Goal: Task Accomplishment & Management: Manage account settings

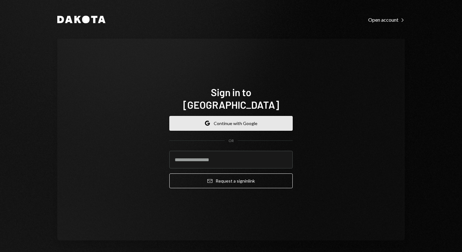
click at [223, 116] on button "Google Continue with Google" at bounding box center [230, 123] width 123 height 15
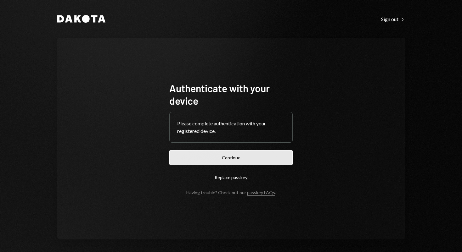
click at [237, 162] on button "Continue" at bounding box center [230, 157] width 123 height 15
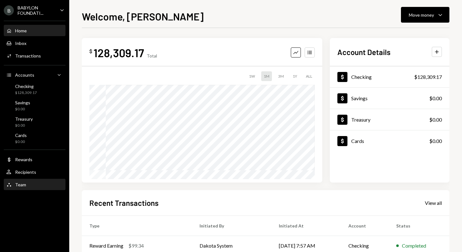
click at [37, 185] on div "Team Team" at bounding box center [34, 185] width 57 height 6
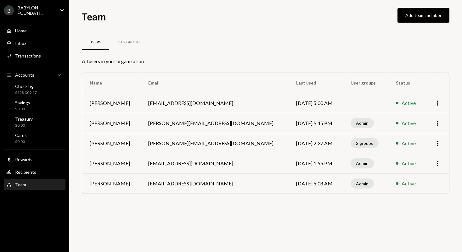
click at [42, 186] on div "Team Team" at bounding box center [34, 185] width 57 height 6
click at [41, 85] on div "Checking $128,309.17" at bounding box center [34, 90] width 57 height 12
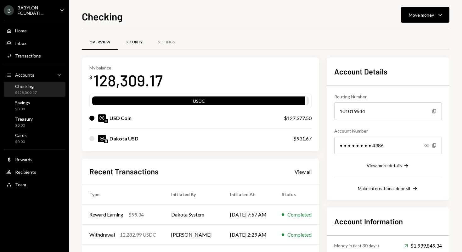
click at [134, 46] on div "Security" at bounding box center [134, 42] width 32 height 15
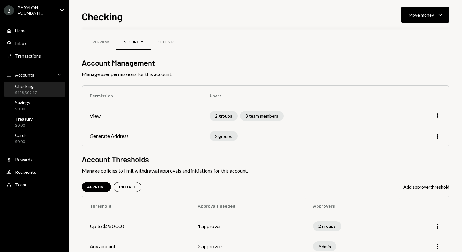
scroll to position [17, 0]
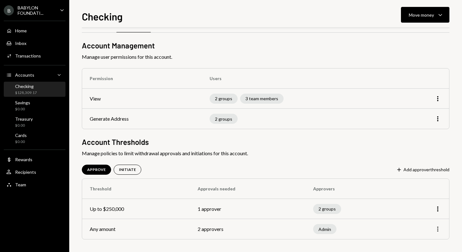
click at [437, 228] on icon "More" at bounding box center [438, 230] width 8 height 8
click at [416, 204] on div "Edit" at bounding box center [422, 204] width 31 height 11
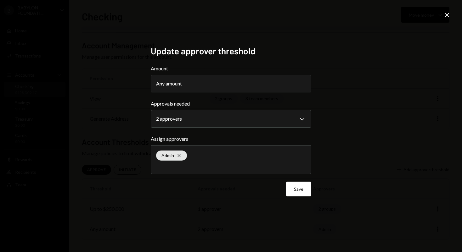
click at [447, 17] on icon "Close" at bounding box center [447, 15] width 8 height 8
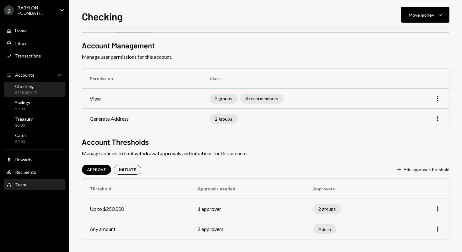
click at [22, 186] on div "Team" at bounding box center [20, 184] width 11 height 5
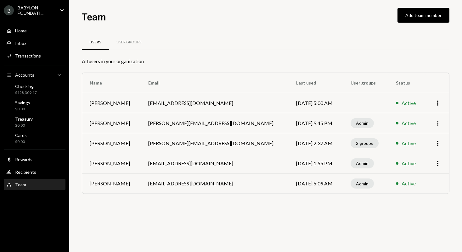
click at [437, 124] on icon "More" at bounding box center [438, 124] width 8 height 8
click at [348, 201] on div "Users User Groups All users in your organization Name Email Last used User grou…" at bounding box center [265, 122] width 367 height 169
click at [363, 142] on div "2 groups" at bounding box center [364, 143] width 28 height 10
click at [360, 142] on div "2 groups" at bounding box center [364, 143] width 28 height 10
click at [441, 144] on icon "More" at bounding box center [438, 144] width 8 height 8
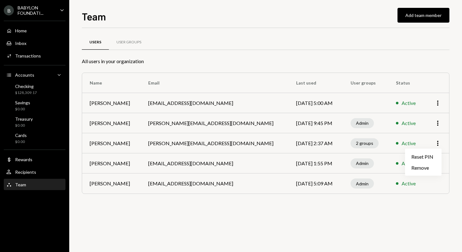
click at [313, 143] on td "Sep 3, 2025 2:37 AM" at bounding box center [315, 143] width 54 height 20
click at [360, 142] on div "2 groups" at bounding box center [364, 143] width 28 height 10
click at [124, 42] on div "User Groups" at bounding box center [128, 42] width 25 height 5
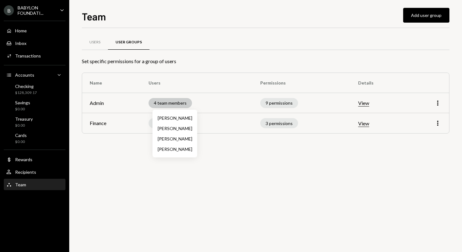
click at [170, 103] on div "4 team members" at bounding box center [169, 103] width 43 height 10
click at [358, 103] on td "View" at bounding box center [378, 103] width 57 height 20
click at [365, 104] on button "View" at bounding box center [363, 103] width 11 height 7
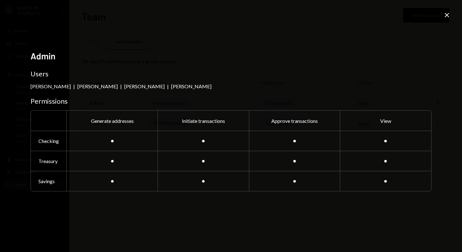
click at [446, 16] on icon "Close" at bounding box center [447, 15] width 8 height 8
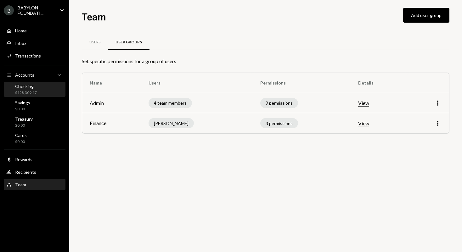
click at [41, 92] on div "Checking $128,309.17" at bounding box center [34, 90] width 57 height 12
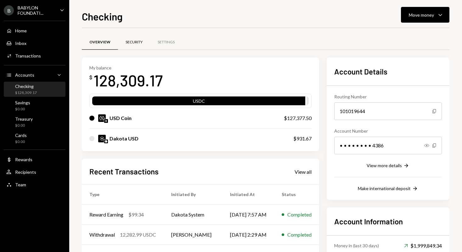
click at [137, 41] on div "Security" at bounding box center [133, 42] width 17 height 5
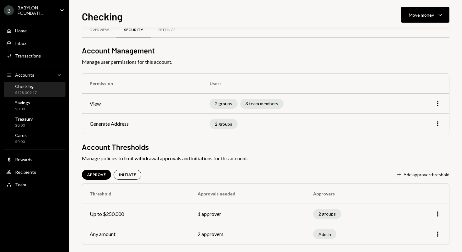
scroll to position [17, 0]
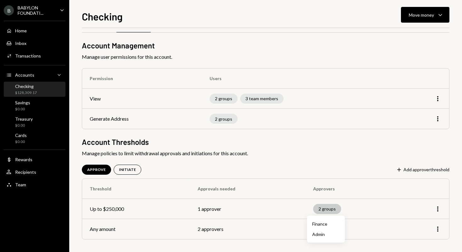
click at [326, 209] on div "2 groups" at bounding box center [327, 209] width 28 height 10
click at [439, 209] on icon "More" at bounding box center [438, 209] width 8 height 8
click at [421, 223] on div "Edit" at bounding box center [422, 222] width 31 height 11
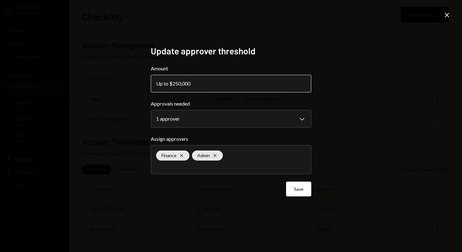
click at [191, 83] on div "Up to $250,000" at bounding box center [175, 84] width 38 height 8
click at [175, 83] on div "Up to $250,000" at bounding box center [175, 84] width 38 height 8
click at [195, 81] on button "Up to $250,000" at bounding box center [231, 84] width 160 height 18
click at [194, 87] on button "Up to $250,000" at bounding box center [231, 84] width 160 height 18
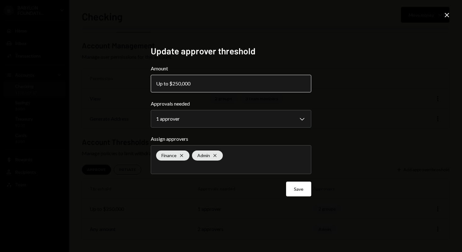
click at [192, 82] on div "Up to $250,000" at bounding box center [175, 84] width 38 height 8
click at [225, 82] on button "Up to $250,000" at bounding box center [231, 84] width 160 height 18
click at [200, 84] on button "Up to $250,000" at bounding box center [231, 84] width 160 height 18
click at [216, 154] on icon "Cross" at bounding box center [214, 155] width 5 height 5
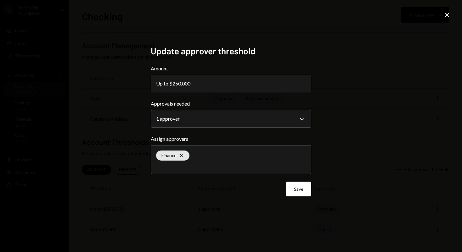
click at [208, 133] on form "**********" at bounding box center [231, 131] width 160 height 132
click at [449, 14] on icon "Close" at bounding box center [447, 15] width 8 height 8
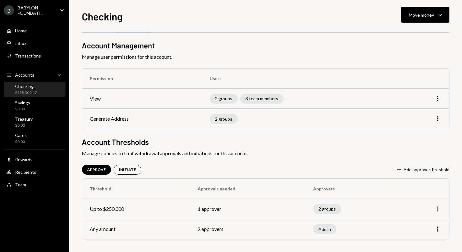
click at [438, 206] on icon "More" at bounding box center [438, 209] width 8 height 8
click at [421, 234] on div "Remove" at bounding box center [422, 233] width 31 height 11
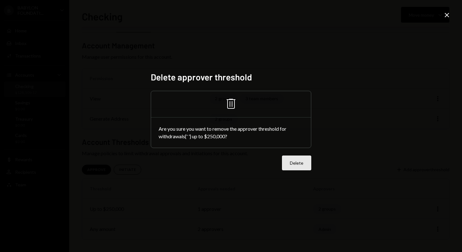
click at [296, 163] on button "Delete" at bounding box center [296, 163] width 29 height 15
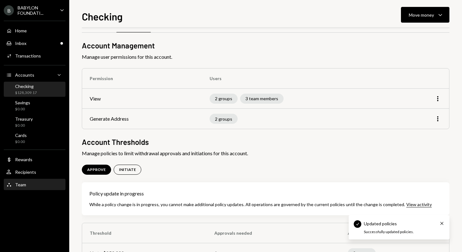
click at [36, 184] on div "Team Team" at bounding box center [34, 185] width 57 height 6
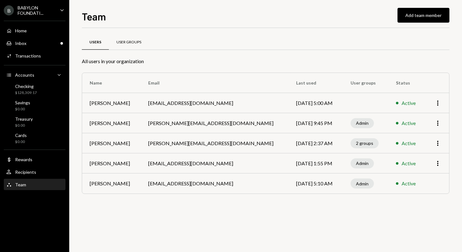
click at [121, 41] on div "User Groups" at bounding box center [128, 42] width 25 height 5
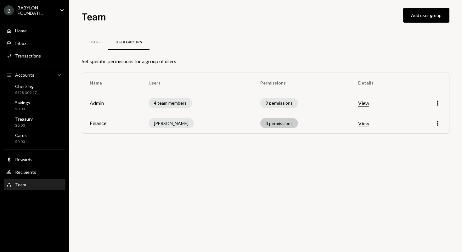
click at [288, 124] on div "3 permissions" at bounding box center [279, 123] width 38 height 10
click at [363, 125] on button "View" at bounding box center [363, 123] width 11 height 7
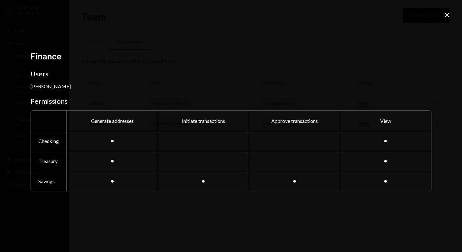
click at [445, 16] on icon at bounding box center [446, 15] width 4 height 4
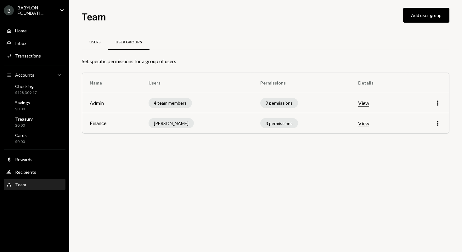
click at [95, 45] on div "Users" at bounding box center [95, 42] width 26 height 15
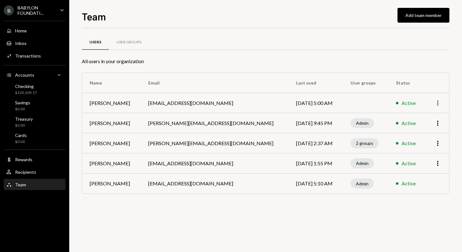
click at [438, 103] on icon "More" at bounding box center [438, 103] width 8 height 8
click at [131, 45] on div "User Groups" at bounding box center [129, 42] width 40 height 15
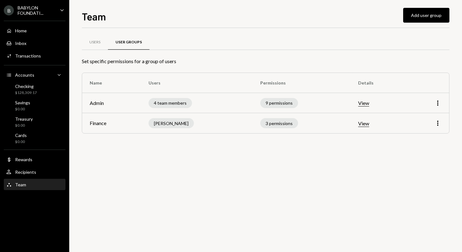
click at [374, 125] on td "View" at bounding box center [378, 123] width 57 height 20
click at [366, 125] on button "View" at bounding box center [363, 123] width 11 height 7
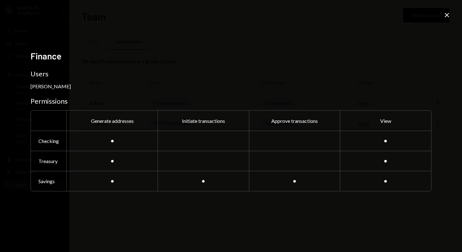
click at [446, 18] on icon "Close" at bounding box center [447, 15] width 8 height 8
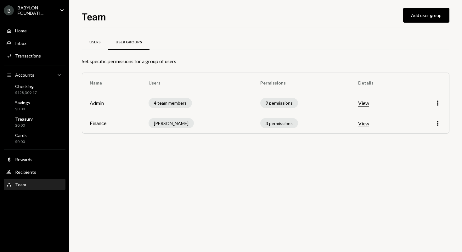
click at [94, 43] on div "Users" at bounding box center [94, 42] width 11 height 5
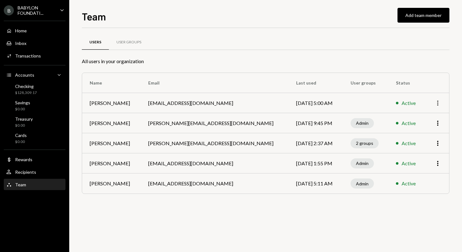
click at [440, 101] on icon "More" at bounding box center [438, 103] width 8 height 8
click at [253, 103] on td "anja@babylonlabs.io" at bounding box center [215, 103] width 148 height 20
click at [171, 105] on td "anja@babylonlabs.io" at bounding box center [215, 103] width 148 height 20
click at [91, 106] on td "Anja Bajuk" at bounding box center [111, 103] width 58 height 20
click at [195, 102] on td "anja@babylonlabs.io" at bounding box center [215, 103] width 148 height 20
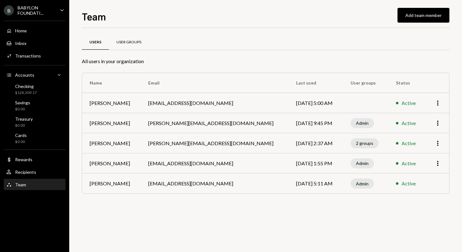
click at [123, 40] on div "User Groups" at bounding box center [128, 42] width 25 height 5
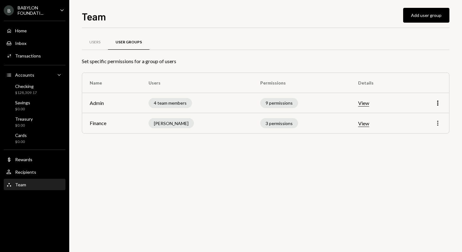
click at [441, 120] on icon "More" at bounding box center [438, 124] width 8 height 8
click at [414, 138] on div "Edit" at bounding box center [422, 136] width 31 height 11
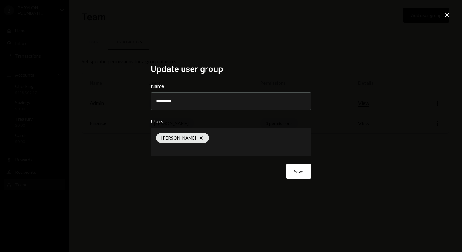
click at [221, 132] on div "Gregor Mocnik Cross" at bounding box center [231, 142] width 150 height 28
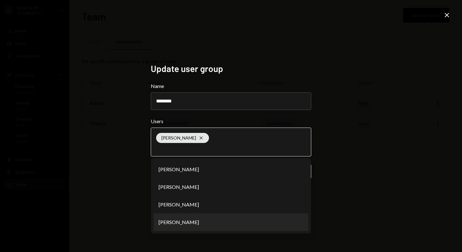
click at [189, 223] on li "Anja Bajuk" at bounding box center [230, 223] width 155 height 18
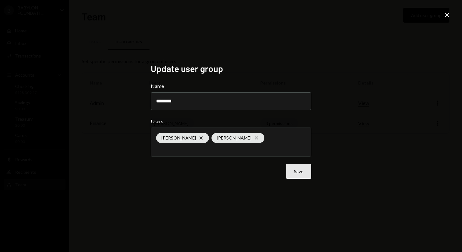
click at [298, 170] on button "Save" at bounding box center [298, 171] width 25 height 15
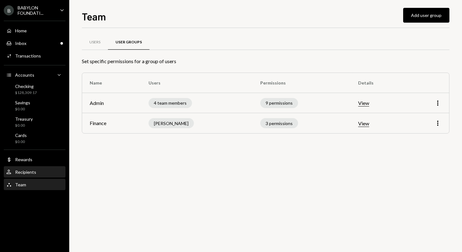
click at [45, 172] on div "User Recipients" at bounding box center [34, 173] width 57 height 6
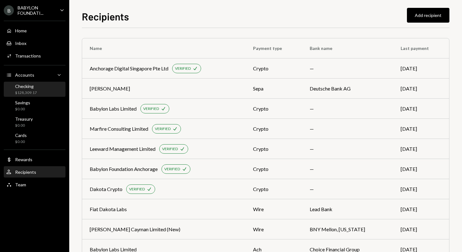
click at [34, 88] on div "Checking" at bounding box center [26, 86] width 22 height 5
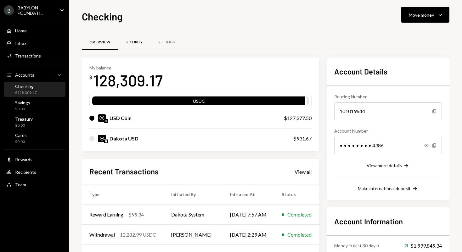
click at [137, 42] on div "Security" at bounding box center [133, 42] width 17 height 5
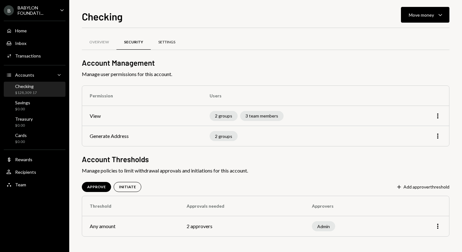
click at [171, 42] on div "Settings" at bounding box center [166, 42] width 17 height 5
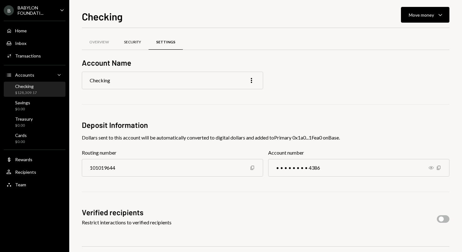
click at [144, 38] on div "Security" at bounding box center [132, 42] width 32 height 15
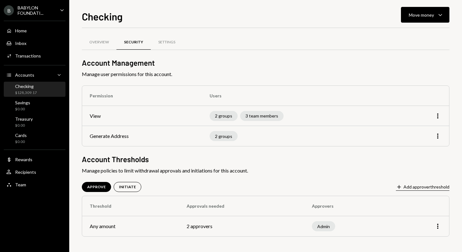
click at [412, 187] on button "Plus Add approver threshold" at bounding box center [422, 187] width 53 height 7
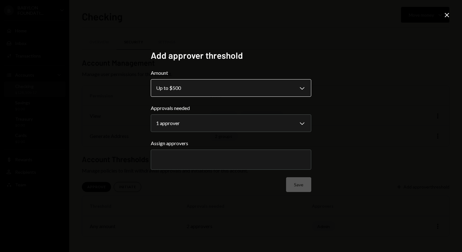
click at [205, 84] on body "**********" at bounding box center [231, 126] width 462 height 252
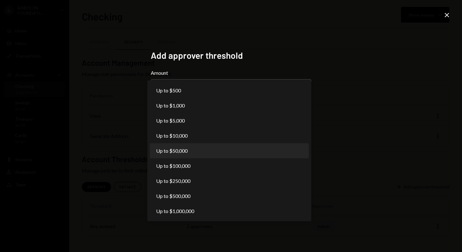
select select "*****"
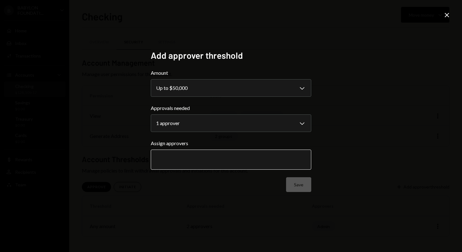
click at [190, 159] on input "text" at bounding box center [231, 160] width 150 height 6
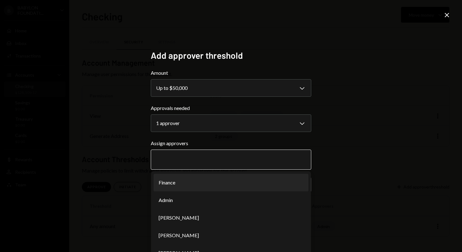
click at [187, 182] on li "Finance" at bounding box center [230, 183] width 155 height 18
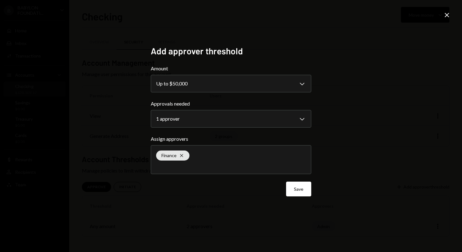
click at [207, 160] on div "Finance Cross" at bounding box center [231, 160] width 150 height 28
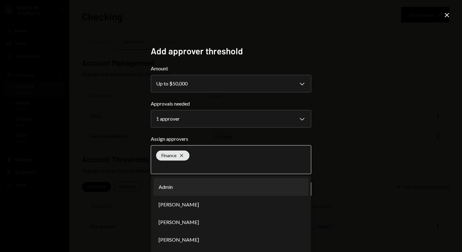
click at [182, 187] on li "Admin" at bounding box center [230, 187] width 155 height 18
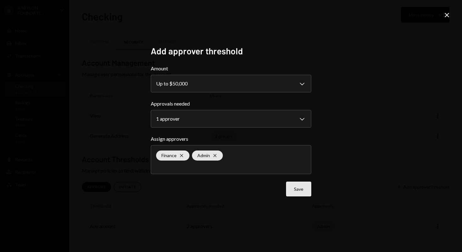
click at [298, 189] on button "Save" at bounding box center [298, 189] width 25 height 15
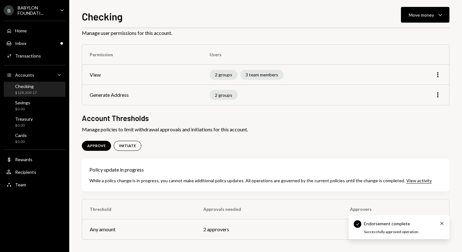
scroll to position [42, 0]
click at [442, 222] on icon "Cross" at bounding box center [441, 223] width 5 height 5
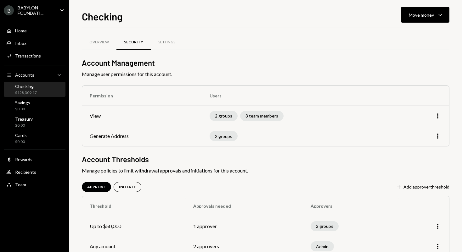
scroll to position [17, 0]
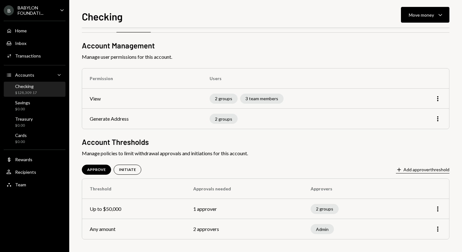
click at [414, 170] on button "Plus Add approver threshold" at bounding box center [422, 170] width 53 height 7
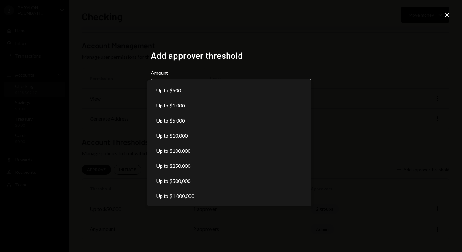
click at [257, 91] on body "**********" at bounding box center [231, 126] width 462 height 252
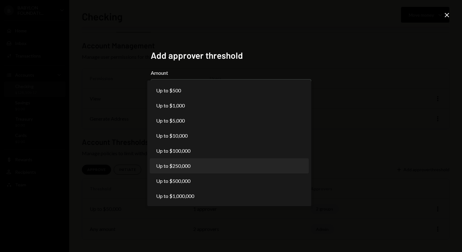
select select "******"
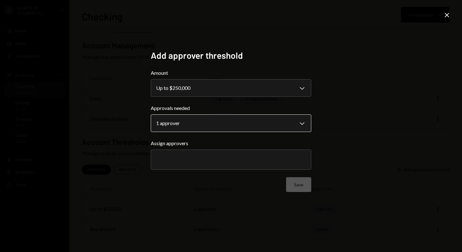
click at [213, 123] on body "**********" at bounding box center [231, 126] width 462 height 252
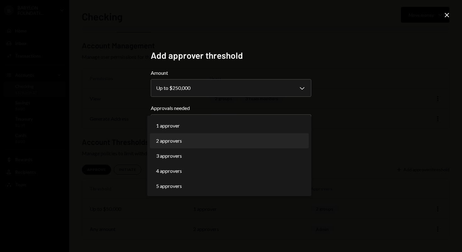
select select "*"
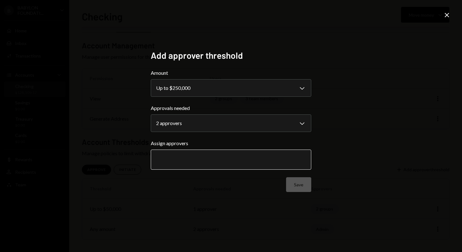
click at [200, 157] on input "text" at bounding box center [231, 160] width 150 height 6
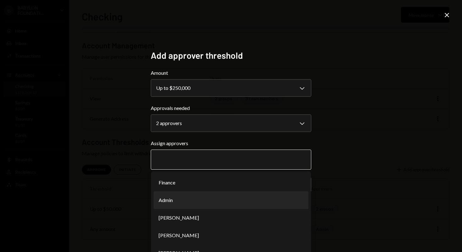
click at [186, 198] on li "Admin" at bounding box center [230, 201] width 155 height 18
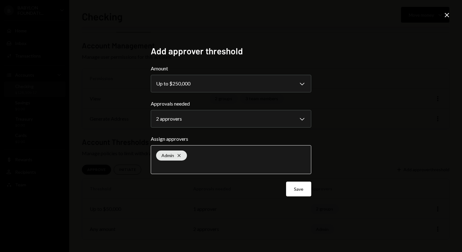
click at [197, 164] on input "text" at bounding box center [231, 166] width 150 height 6
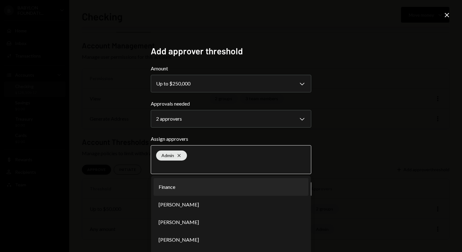
click at [187, 187] on li "Finance" at bounding box center [230, 187] width 155 height 18
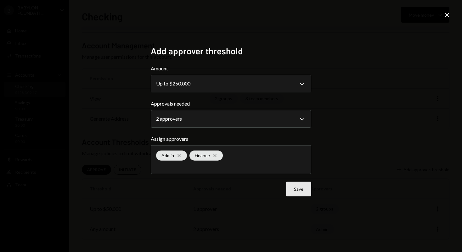
click at [297, 187] on button "Save" at bounding box center [298, 189] width 25 height 15
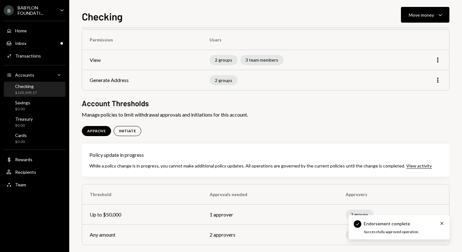
scroll to position [62, 0]
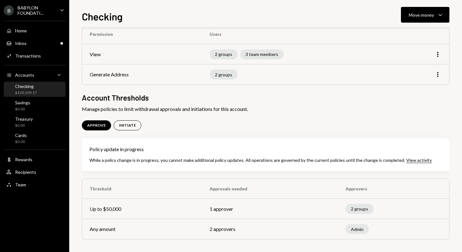
click at [443, 224] on td "Admin" at bounding box center [393, 229] width 111 height 20
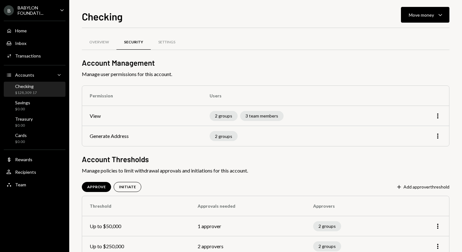
scroll to position [37, 0]
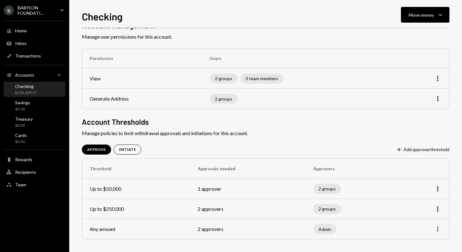
click at [437, 228] on icon "button" at bounding box center [437, 229] width 1 height 5
click at [420, 206] on div "Edit" at bounding box center [422, 204] width 31 height 11
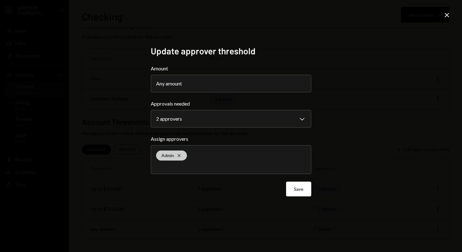
click at [180, 155] on icon at bounding box center [178, 155] width 3 height 3
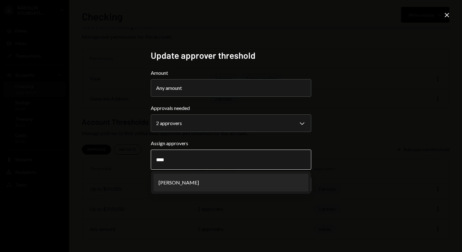
type input "****"
click at [192, 184] on li "Gregor Mocnik" at bounding box center [230, 183] width 155 height 18
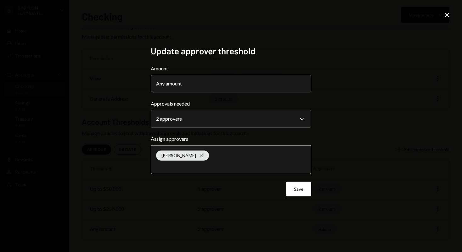
click at [202, 78] on button "Any amount" at bounding box center [231, 84] width 160 height 18
click at [202, 79] on button "Any amount" at bounding box center [231, 84] width 160 height 18
click at [202, 83] on button "Any amount" at bounding box center [231, 84] width 160 height 18
click at [444, 15] on icon "Close" at bounding box center [447, 15] width 8 height 8
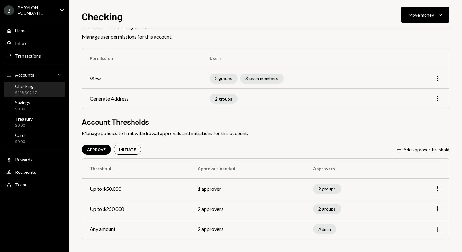
click at [440, 228] on icon "More" at bounding box center [438, 230] width 8 height 8
click at [423, 217] on div "Remove" at bounding box center [422, 215] width 31 height 11
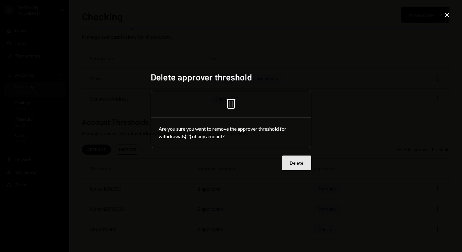
click at [289, 160] on button "Delete" at bounding box center [296, 163] width 29 height 15
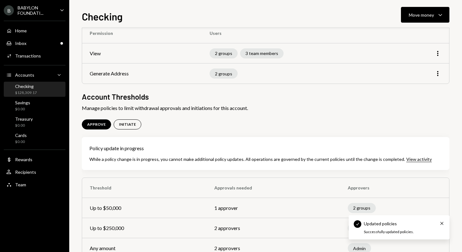
scroll to position [82, 0]
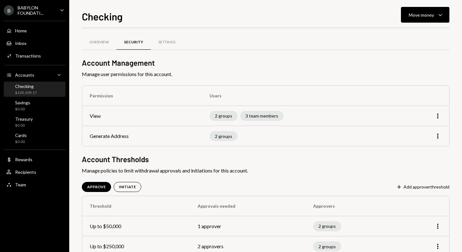
scroll to position [17, 0]
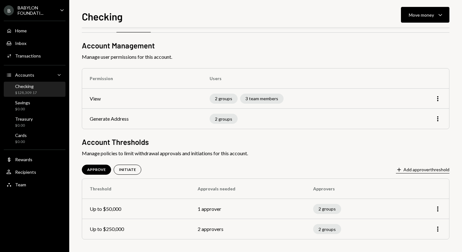
click at [413, 170] on button "Plus Add approver threshold" at bounding box center [422, 170] width 53 height 7
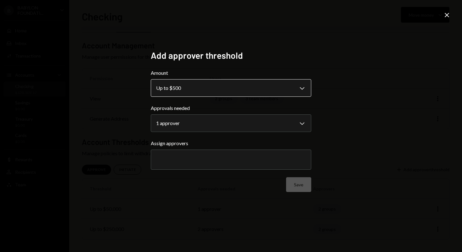
click at [260, 92] on body "**********" at bounding box center [231, 126] width 462 height 252
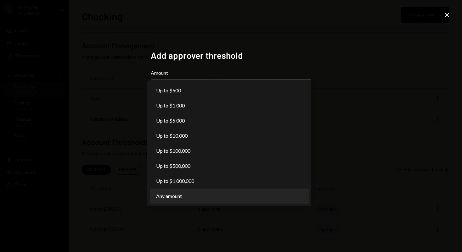
select select "***"
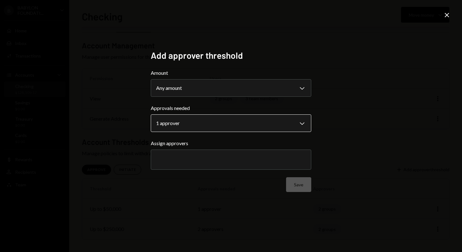
click at [223, 125] on body "**********" at bounding box center [231, 126] width 462 height 252
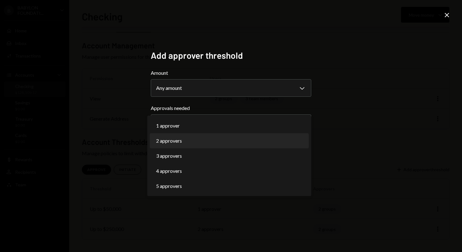
select select "*"
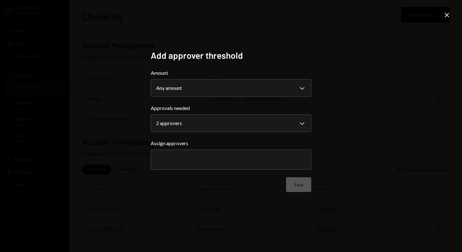
click at [205, 163] on div at bounding box center [231, 160] width 150 height 16
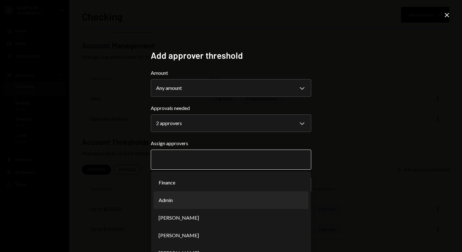
click at [189, 200] on li "Admin" at bounding box center [230, 201] width 155 height 18
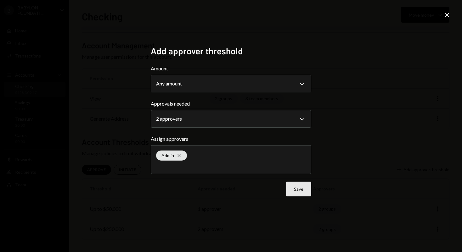
click at [302, 192] on button "Save" at bounding box center [298, 189] width 25 height 15
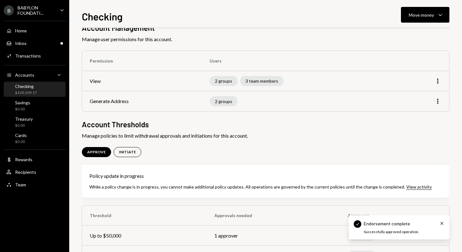
scroll to position [62, 0]
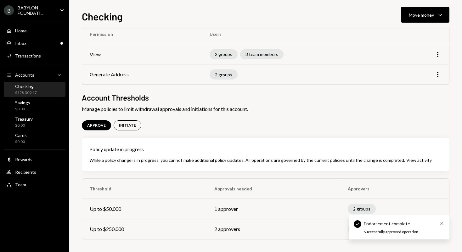
click at [443, 223] on icon "Cross" at bounding box center [441, 223] width 5 height 5
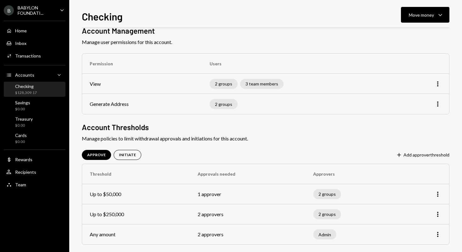
scroll to position [37, 0]
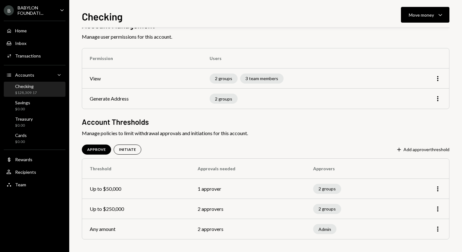
click at [36, 8] on div "BABYLON FOUNDATI..." at bounding box center [36, 10] width 37 height 11
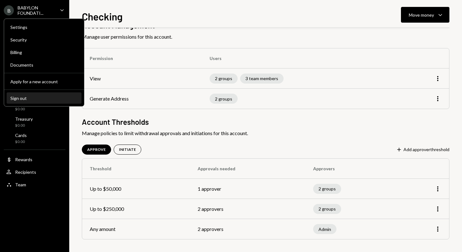
click at [37, 100] on div "Sign out" at bounding box center [43, 98] width 67 height 5
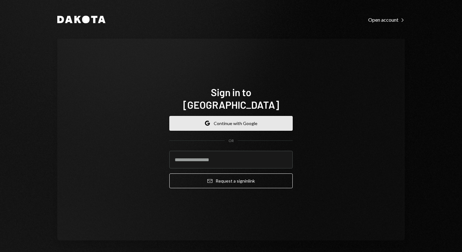
click at [267, 116] on button "Google Continue with Google" at bounding box center [230, 123] width 123 height 15
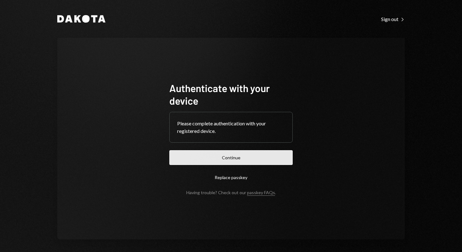
click at [258, 158] on button "Continue" at bounding box center [230, 157] width 123 height 15
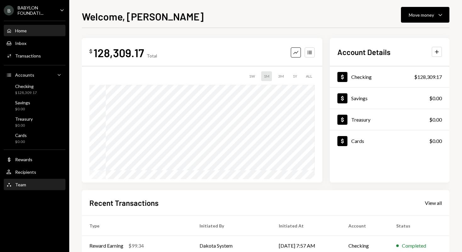
click at [19, 183] on div "Team" at bounding box center [20, 184] width 11 height 5
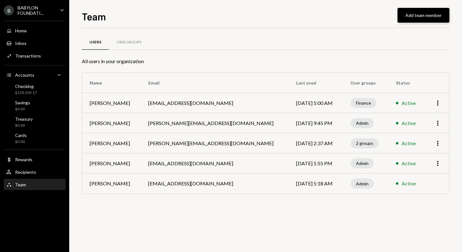
click at [424, 16] on button "Add team member" at bounding box center [423, 15] width 52 height 15
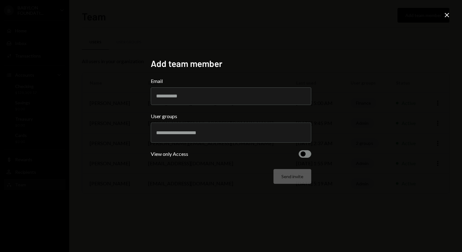
paste input "**********"
type input "**********"
click at [203, 134] on input "text" at bounding box center [231, 133] width 150 height 6
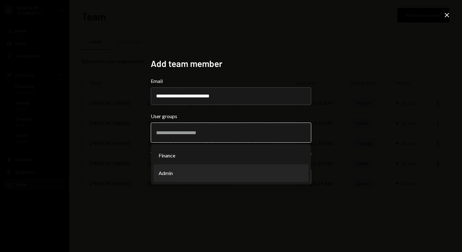
click at [186, 173] on li "Admin" at bounding box center [230, 173] width 155 height 18
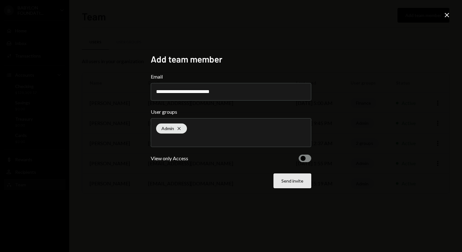
click at [291, 181] on button "Send invite" at bounding box center [292, 181] width 38 height 15
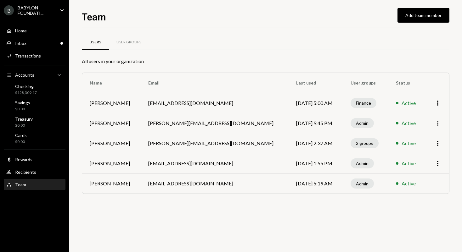
click at [437, 122] on icon "More" at bounding box center [438, 124] width 8 height 8
click at [418, 149] on div "Remove" at bounding box center [422, 147] width 31 height 11
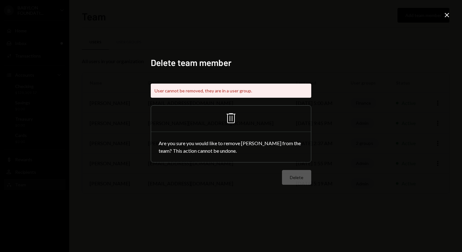
click at [447, 13] on icon "Close" at bounding box center [447, 15] width 8 height 8
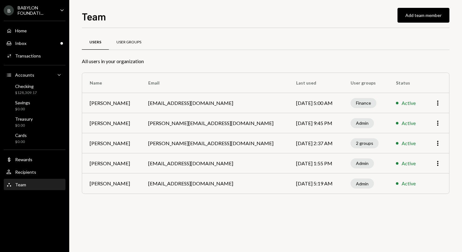
click at [127, 43] on div "User Groups" at bounding box center [128, 42] width 25 height 5
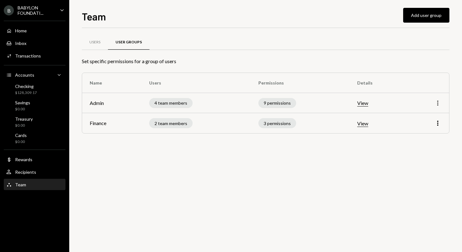
click at [440, 102] on icon "More" at bounding box center [438, 103] width 8 height 8
click at [426, 115] on div "Edit" at bounding box center [422, 116] width 31 height 11
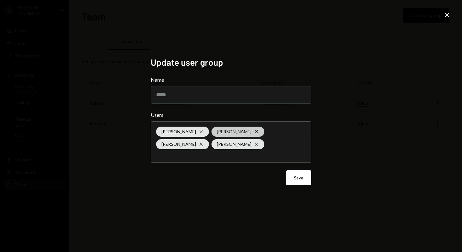
click at [255, 131] on icon at bounding box center [256, 132] width 3 height 3
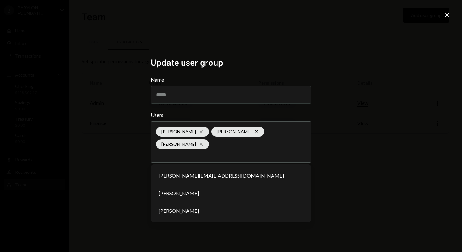
click at [355, 167] on div "Update user group Name ***** Users [PERSON_NAME] Cross [PERSON_NAME] Cross [PER…" at bounding box center [231, 126] width 462 height 252
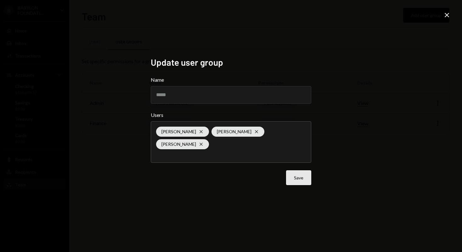
click at [301, 173] on button "Save" at bounding box center [298, 177] width 25 height 15
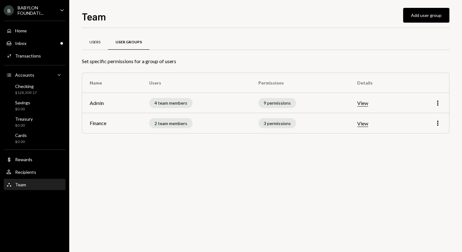
click at [96, 41] on div "Users" at bounding box center [94, 42] width 11 height 5
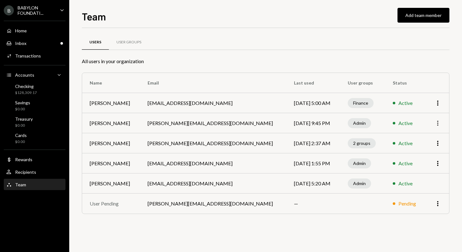
click at [440, 122] on icon "More" at bounding box center [438, 124] width 8 height 8
click at [422, 148] on div "Remove" at bounding box center [422, 147] width 31 height 11
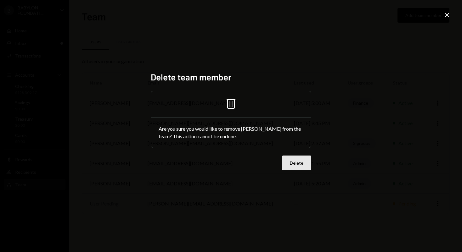
click at [293, 163] on button "Delete" at bounding box center [296, 163] width 29 height 15
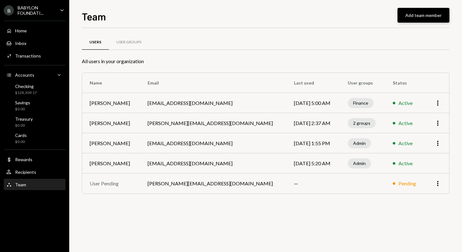
click at [415, 13] on button "Add team member" at bounding box center [423, 15] width 52 height 15
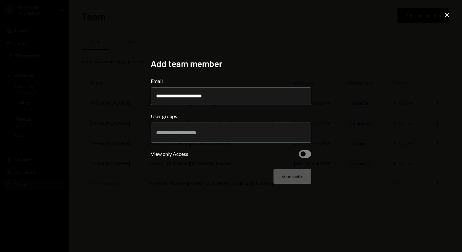
type input "**********"
click at [220, 134] on input "text" at bounding box center [231, 133] width 150 height 6
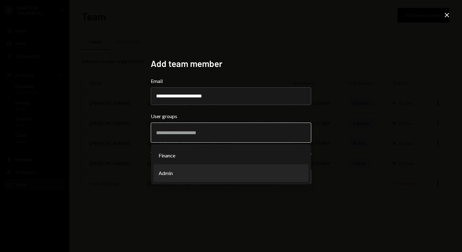
click at [213, 176] on li "Admin" at bounding box center [230, 173] width 155 height 18
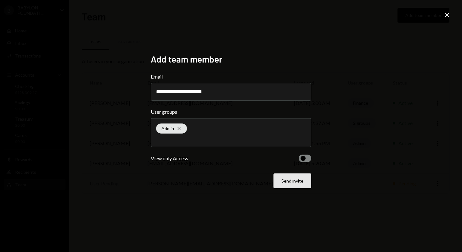
click at [288, 181] on button "Send invite" at bounding box center [292, 181] width 38 height 15
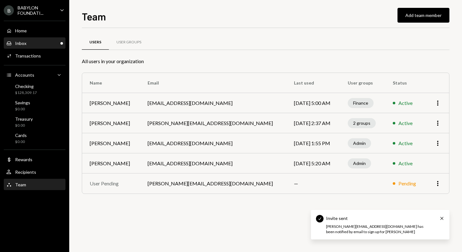
click at [29, 43] on div "Inbox Inbox" at bounding box center [34, 44] width 57 height 6
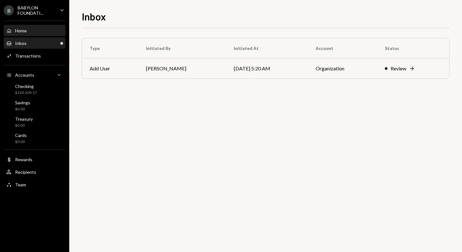
click at [34, 33] on div "Home Home" at bounding box center [34, 31] width 57 height 6
